Goal: Find specific page/section: Find specific page/section

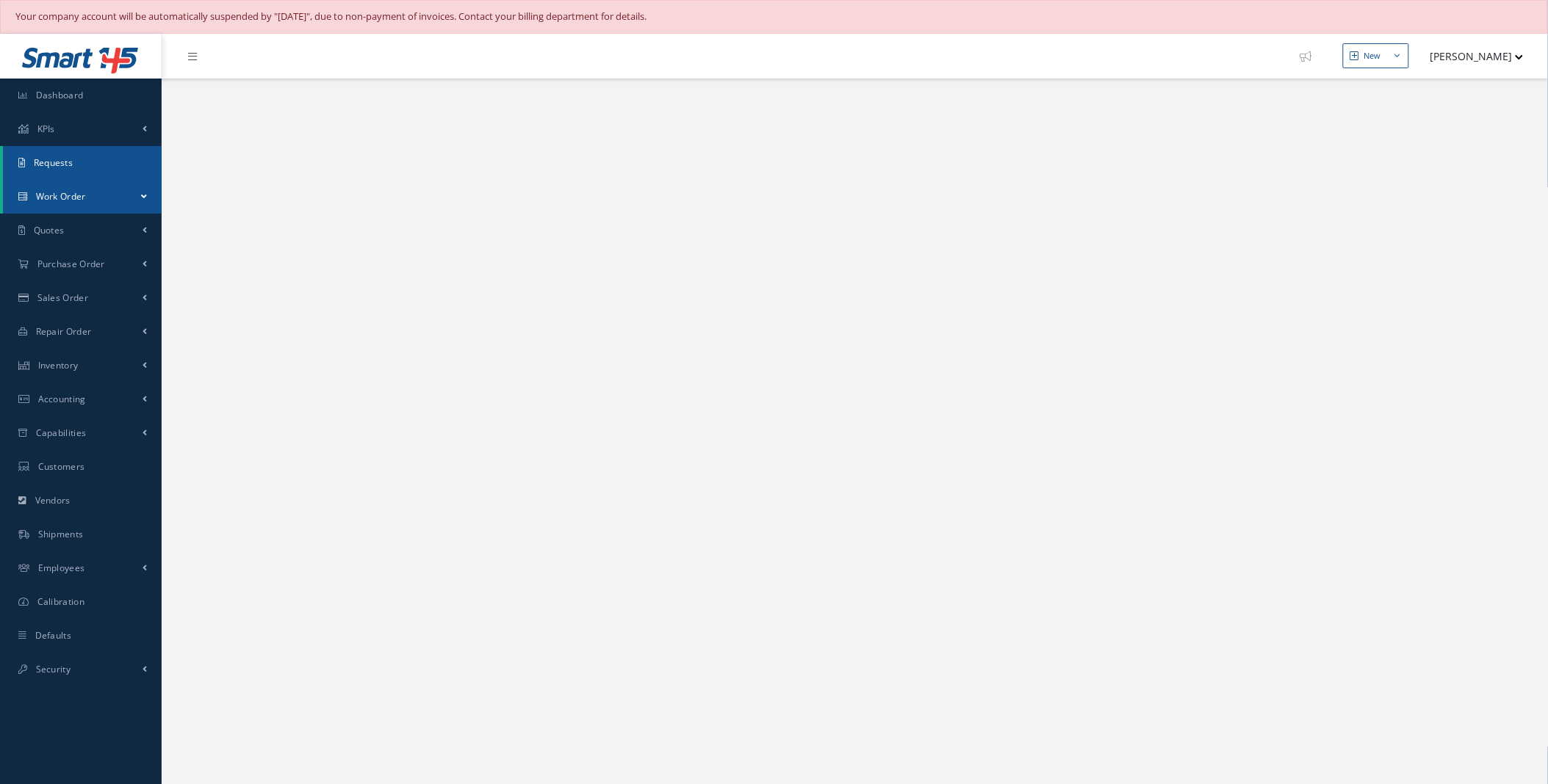
select select "25"
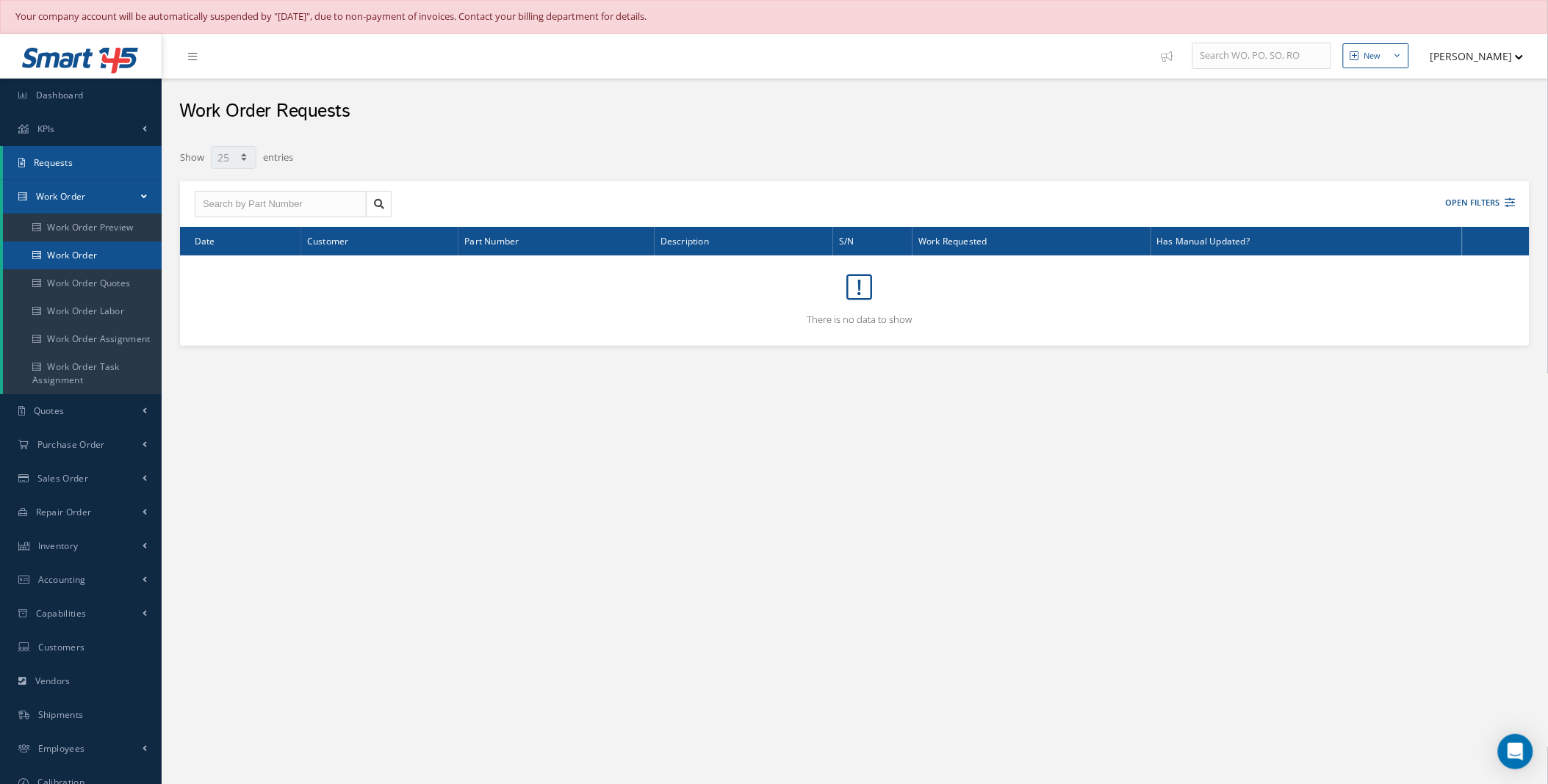
click at [80, 255] on link "Work Order" at bounding box center [82, 256] width 158 height 28
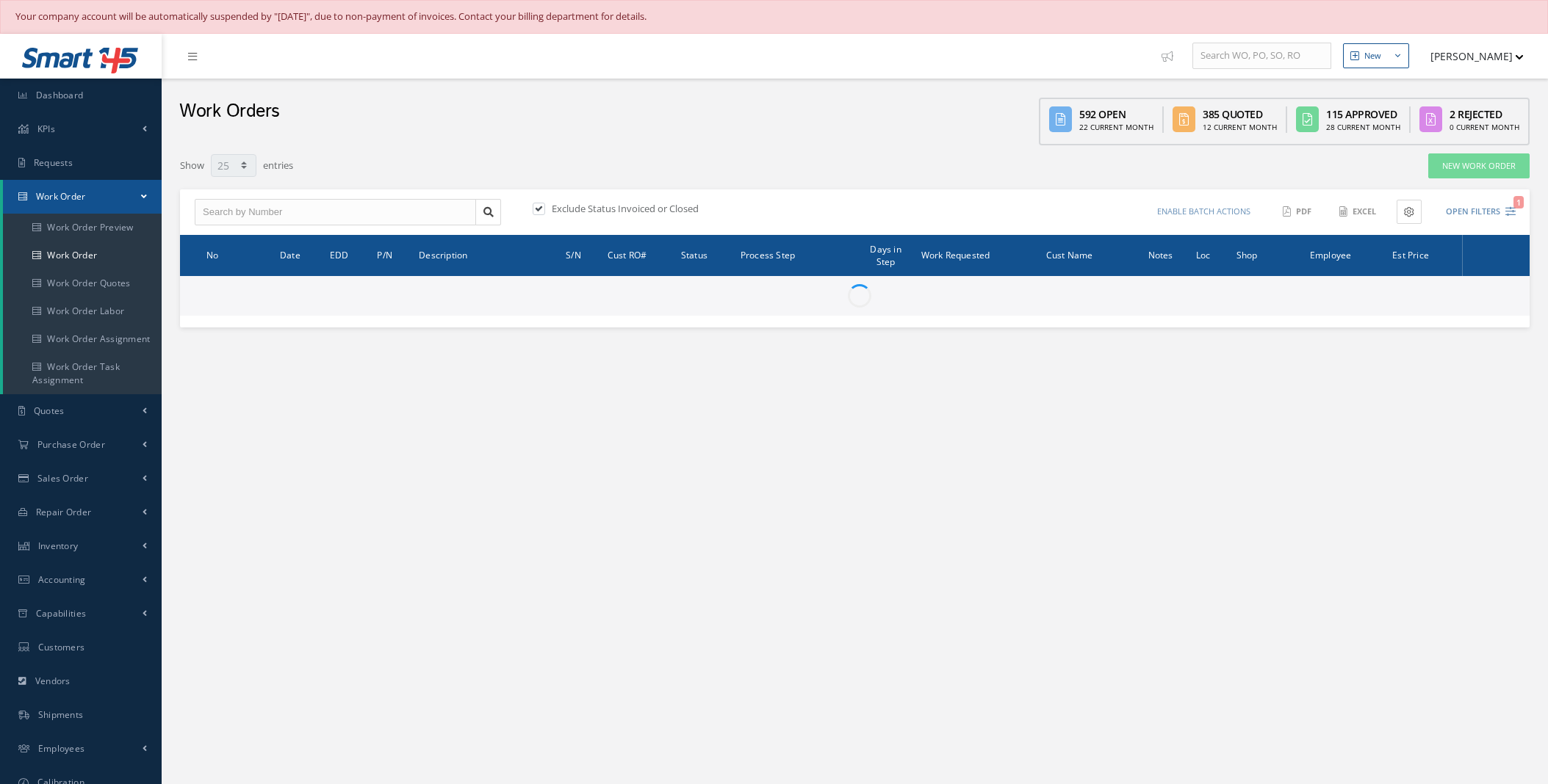
select select "25"
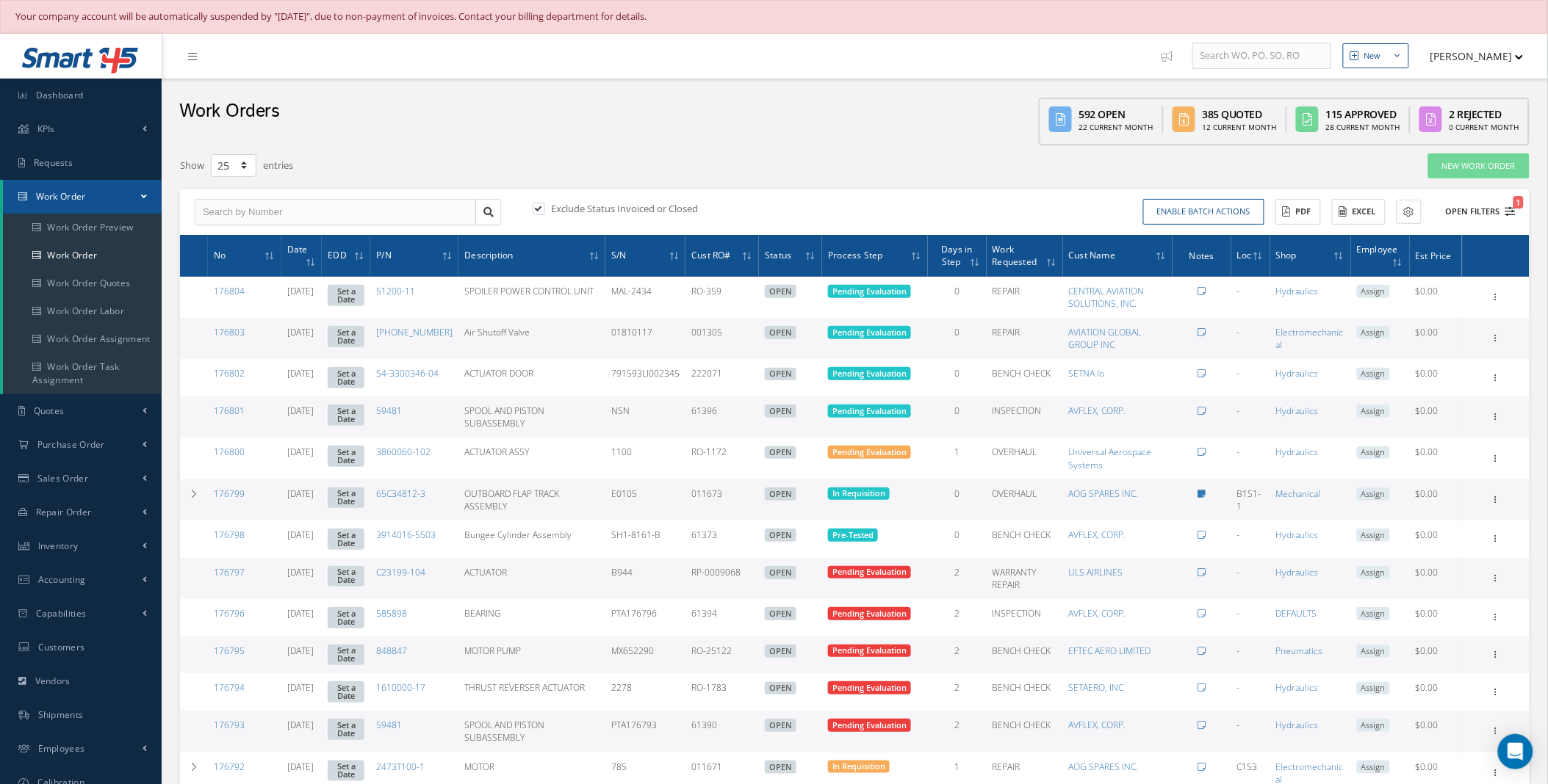
click at [1504, 207] on button "Open Filters 1" at bounding box center [1474, 211] width 83 height 24
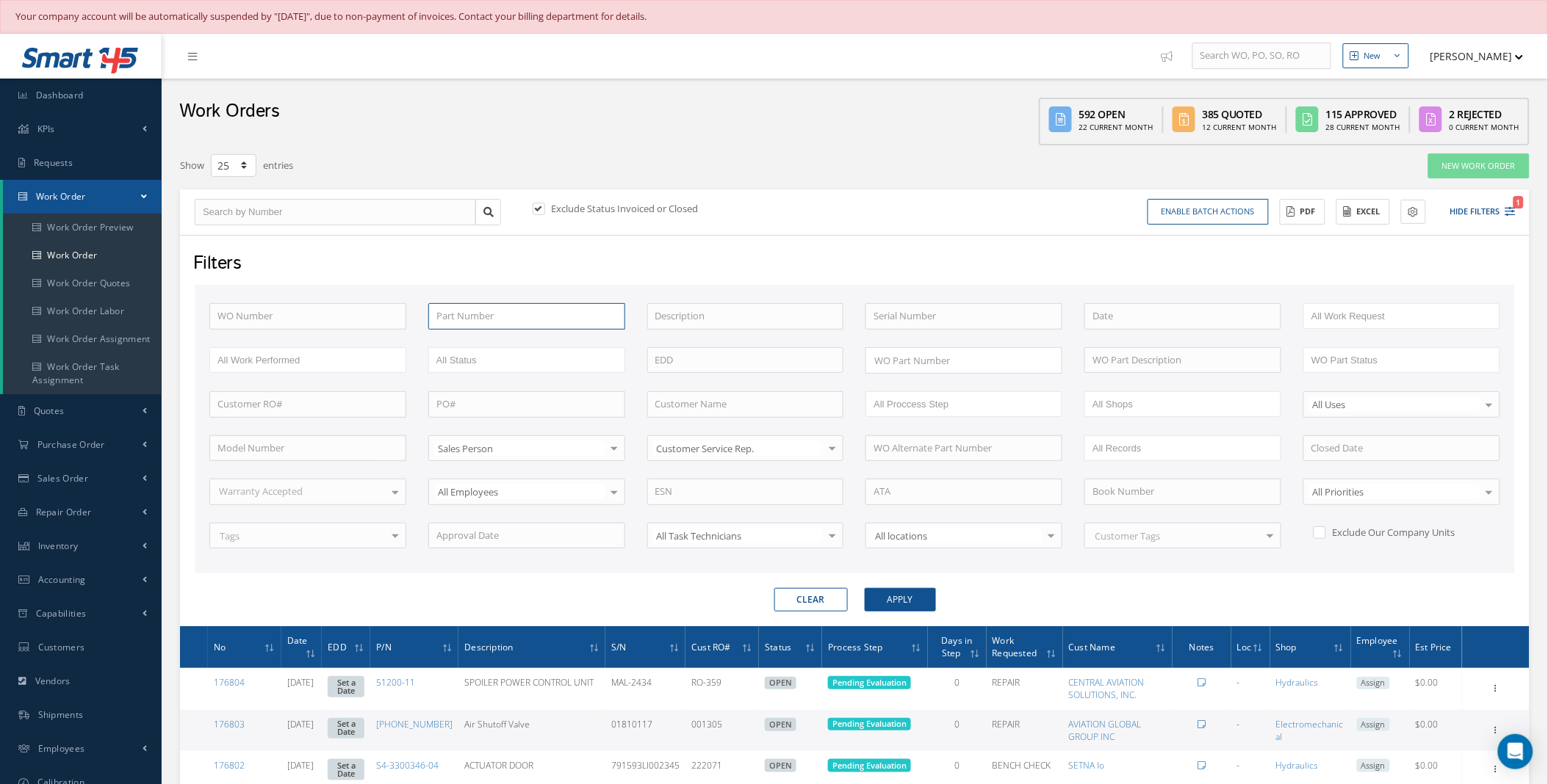
click at [482, 318] on input "text" at bounding box center [526, 317] width 197 height 27
paste input "6510-3"
type input "6510-3"
click at [544, 203] on label at bounding box center [545, 209] width 4 height 13
click at [537, 206] on input "checkbox" at bounding box center [537, 210] width 10 height 10
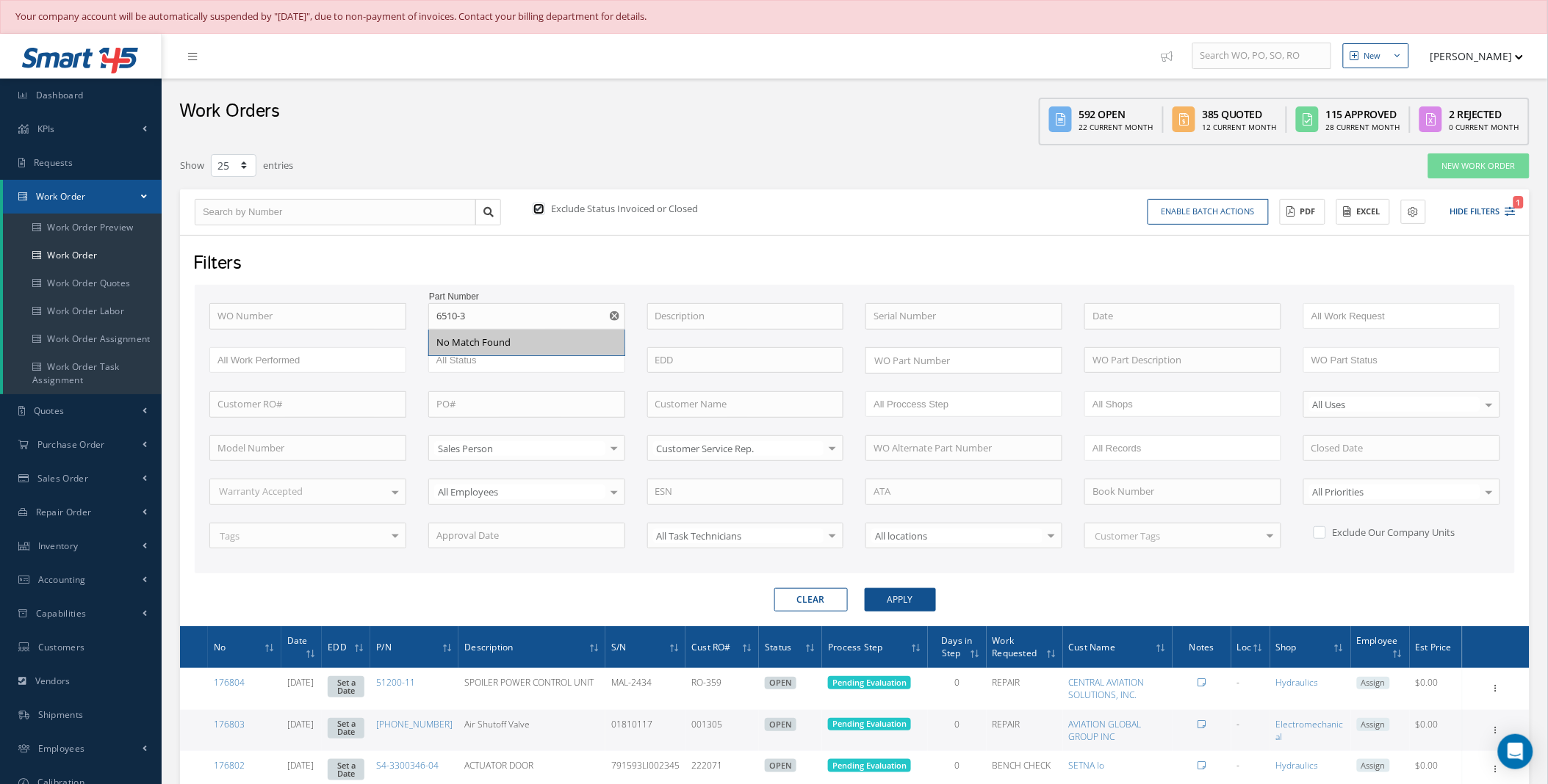
checkbox input "false"
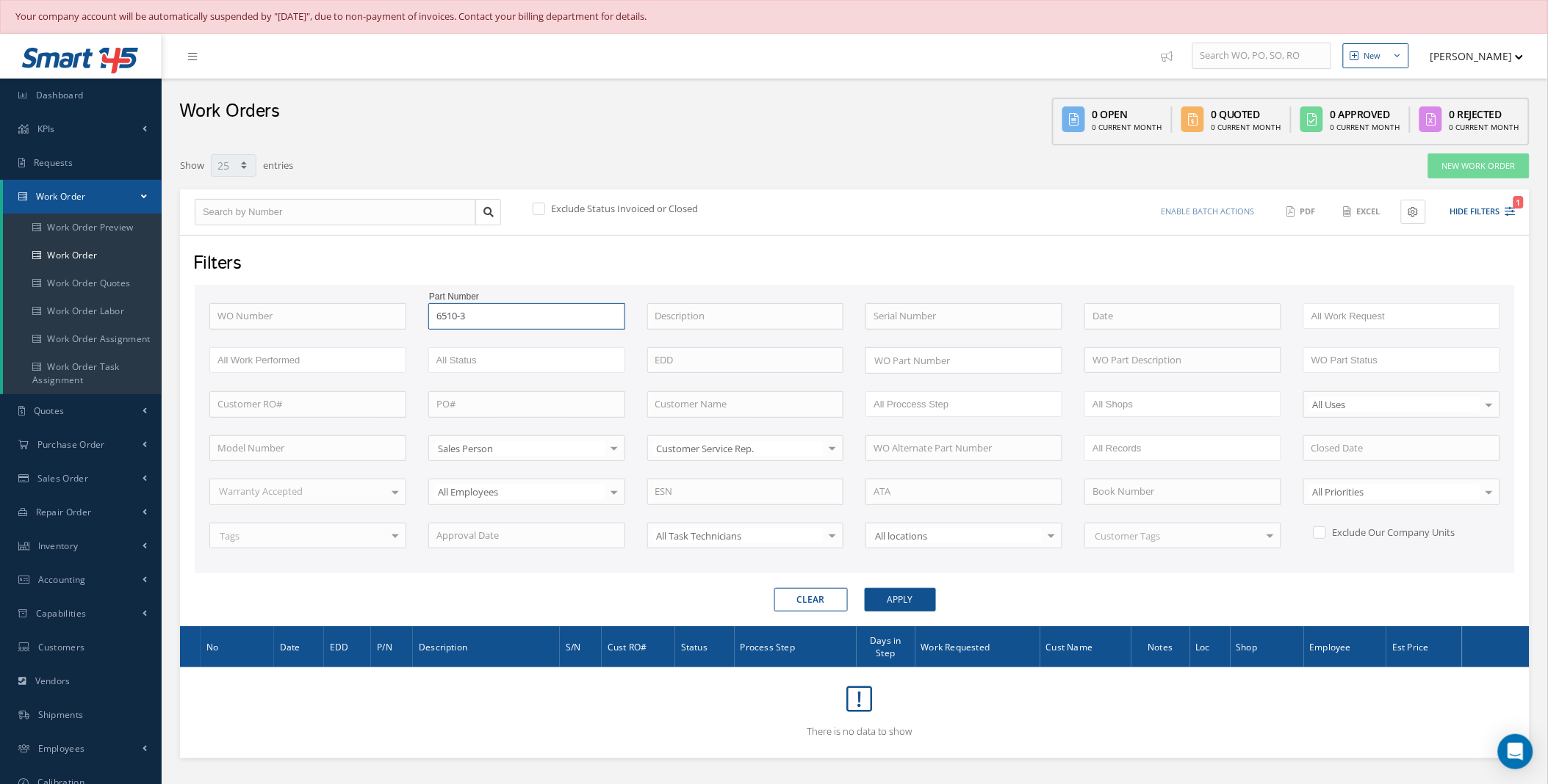
click at [536, 316] on input "6510-3" at bounding box center [526, 317] width 197 height 27
type input "6510"
click at [865, 588] on button "Apply" at bounding box center [900, 600] width 72 height 24
